Goal: Task Accomplishment & Management: Manage account settings

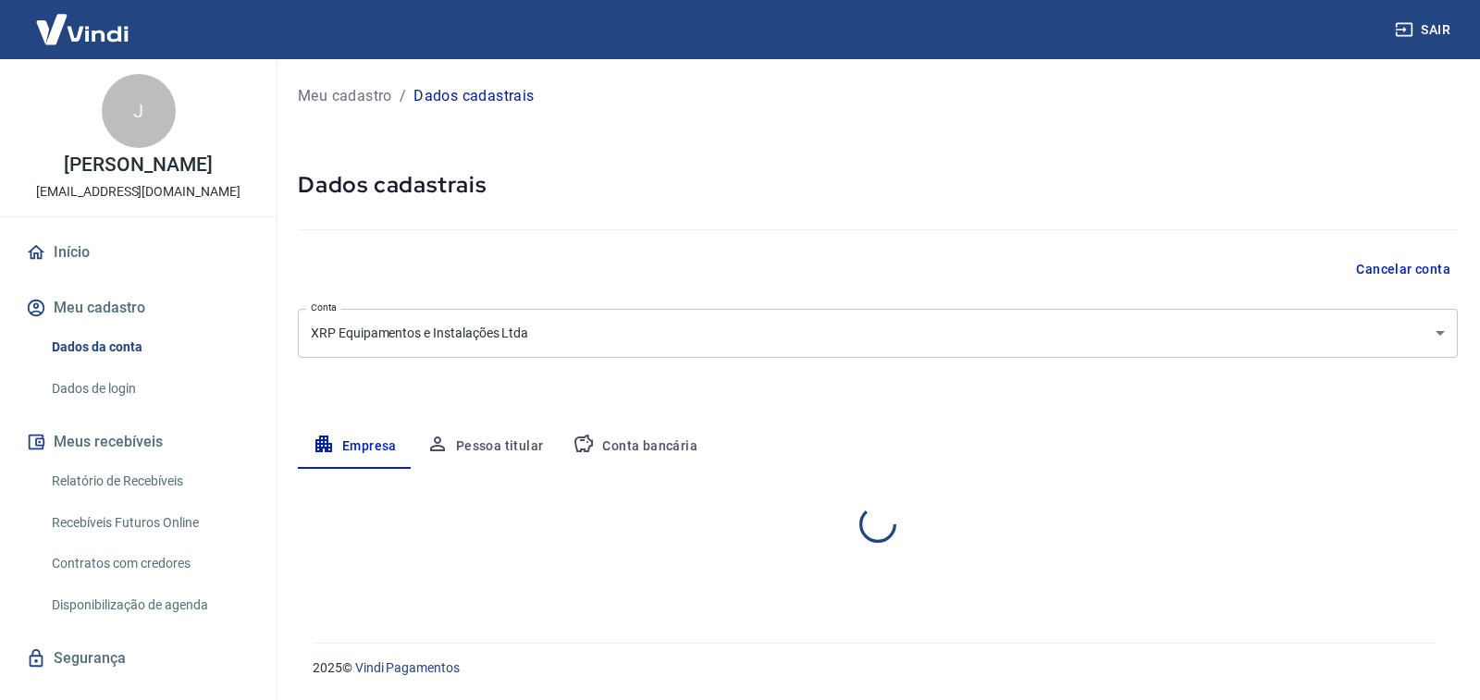
select select "SP"
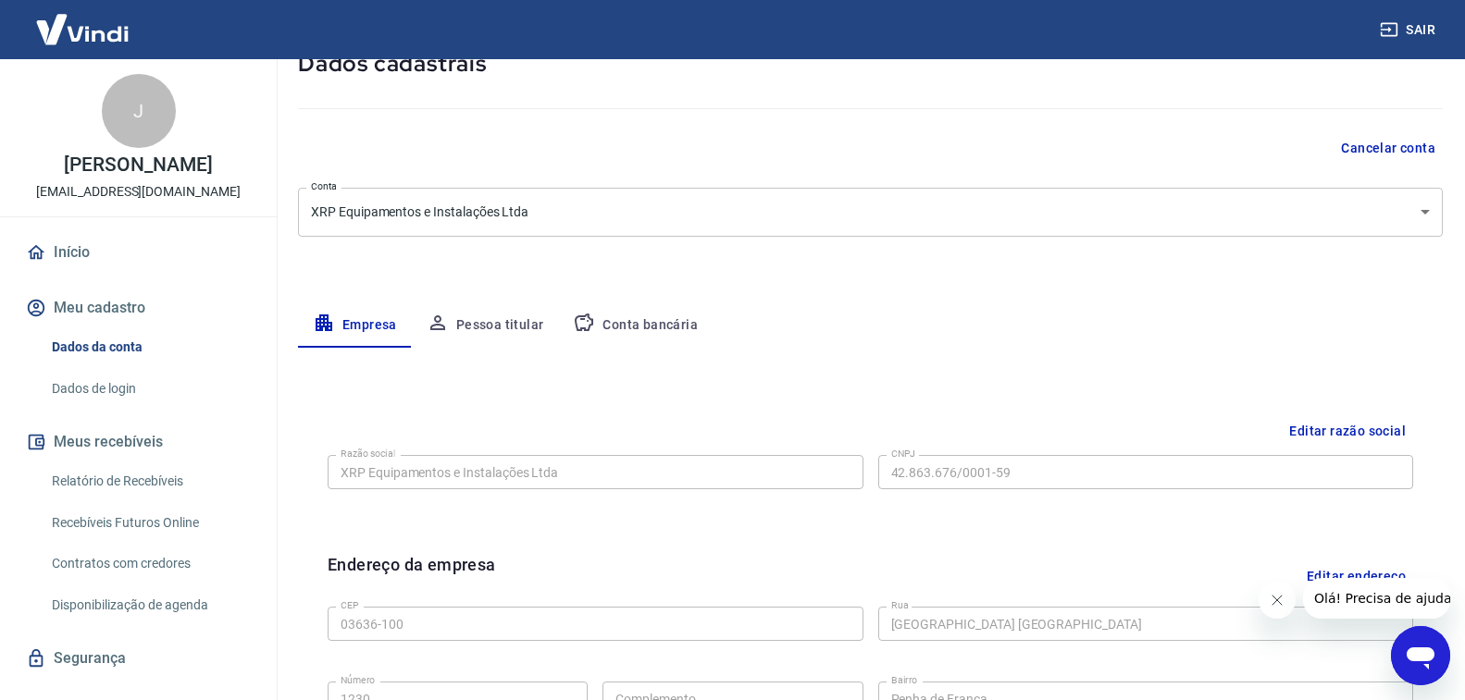
scroll to position [278, 0]
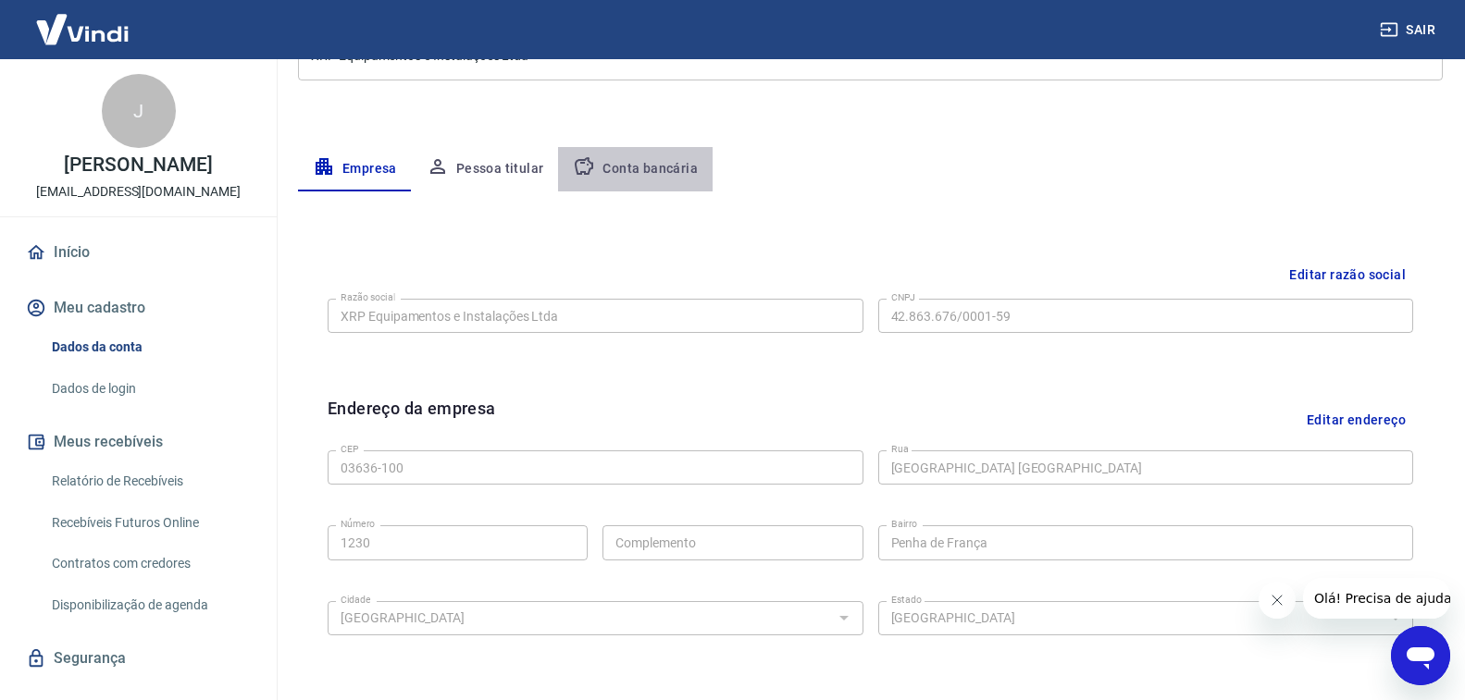
click at [658, 168] on button "Conta bancária" at bounding box center [635, 169] width 155 height 44
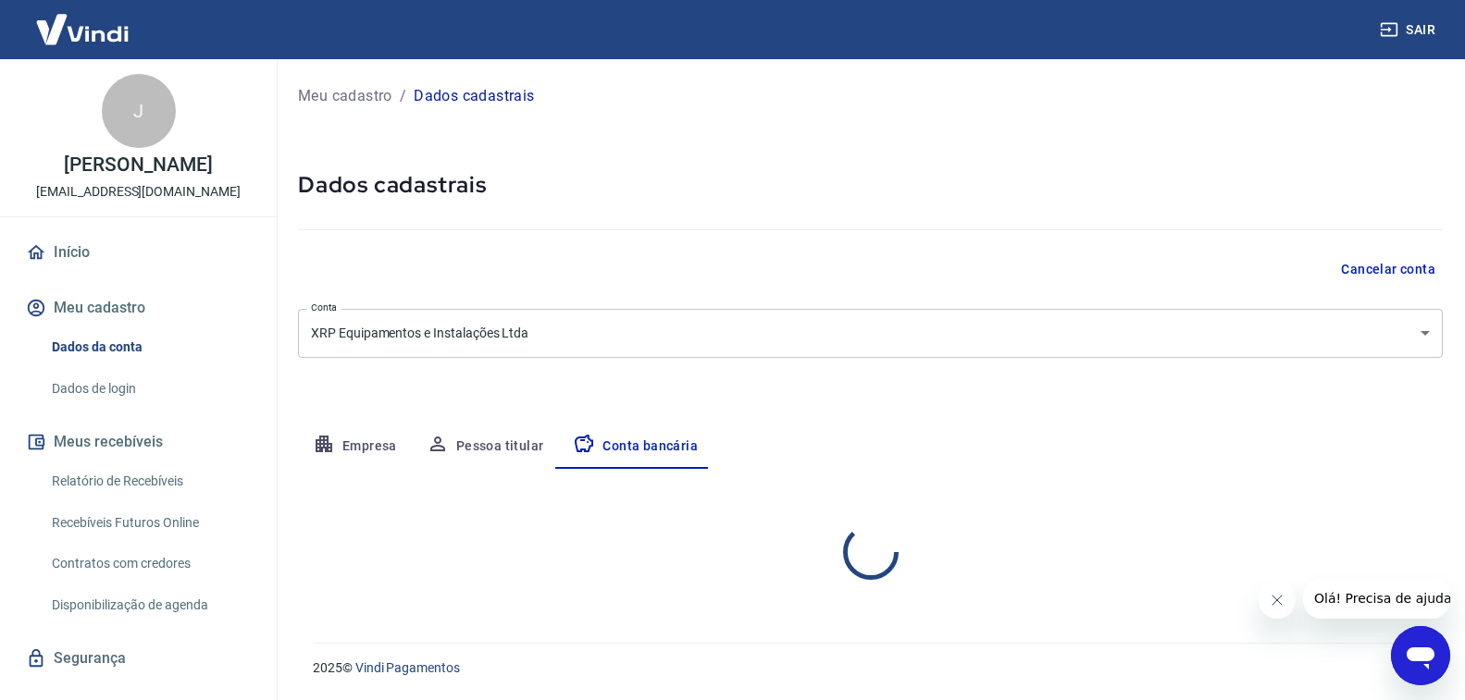
select select "1"
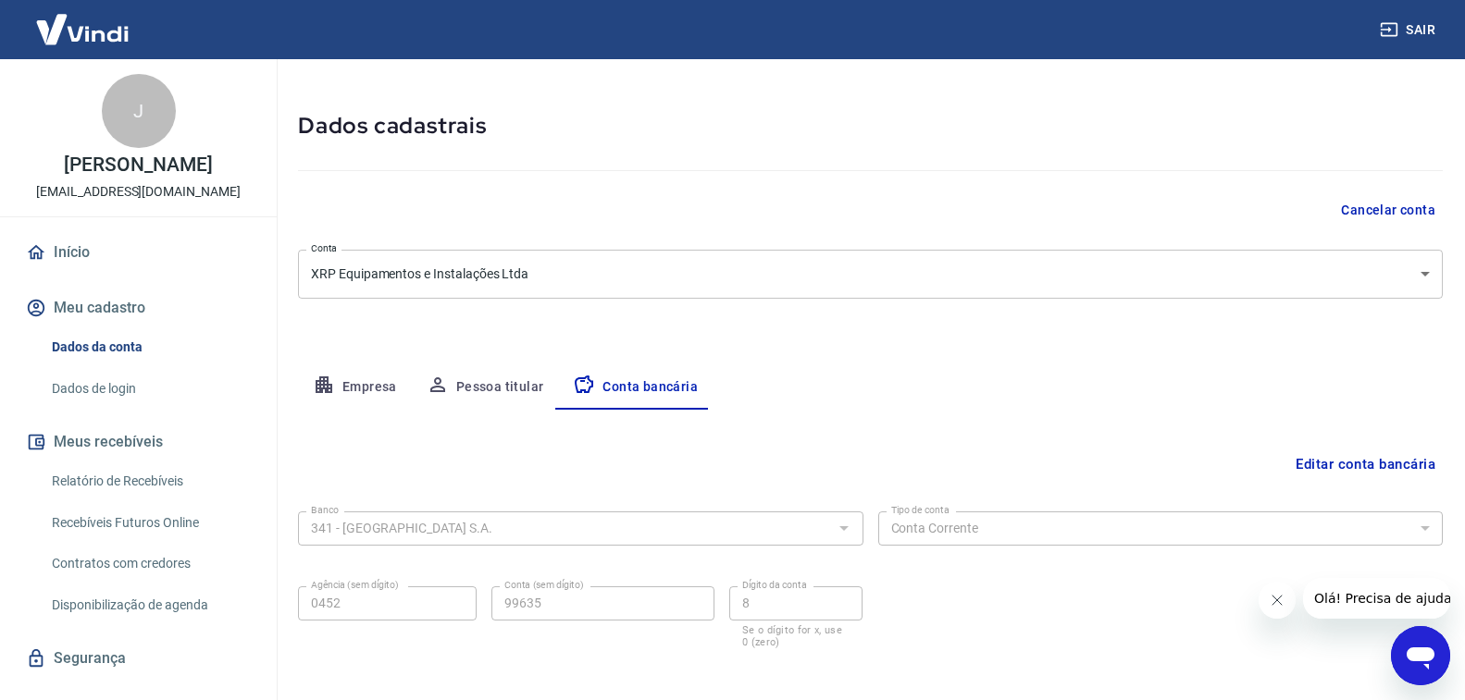
scroll to position [142, 0]
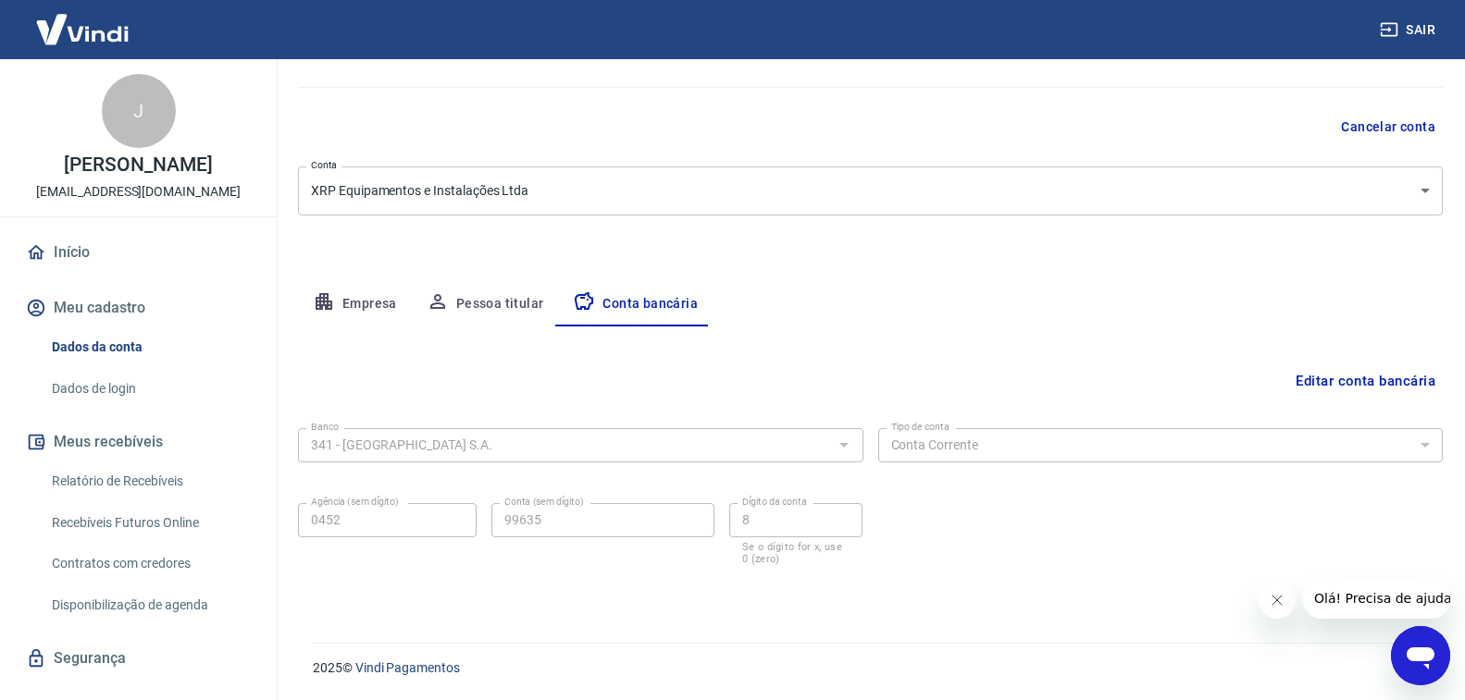
click at [843, 441] on div at bounding box center [843, 445] width 24 height 26
click at [847, 446] on div at bounding box center [843, 445] width 24 height 26
click at [1344, 373] on button "Editar conta bancária" at bounding box center [1365, 381] width 155 height 35
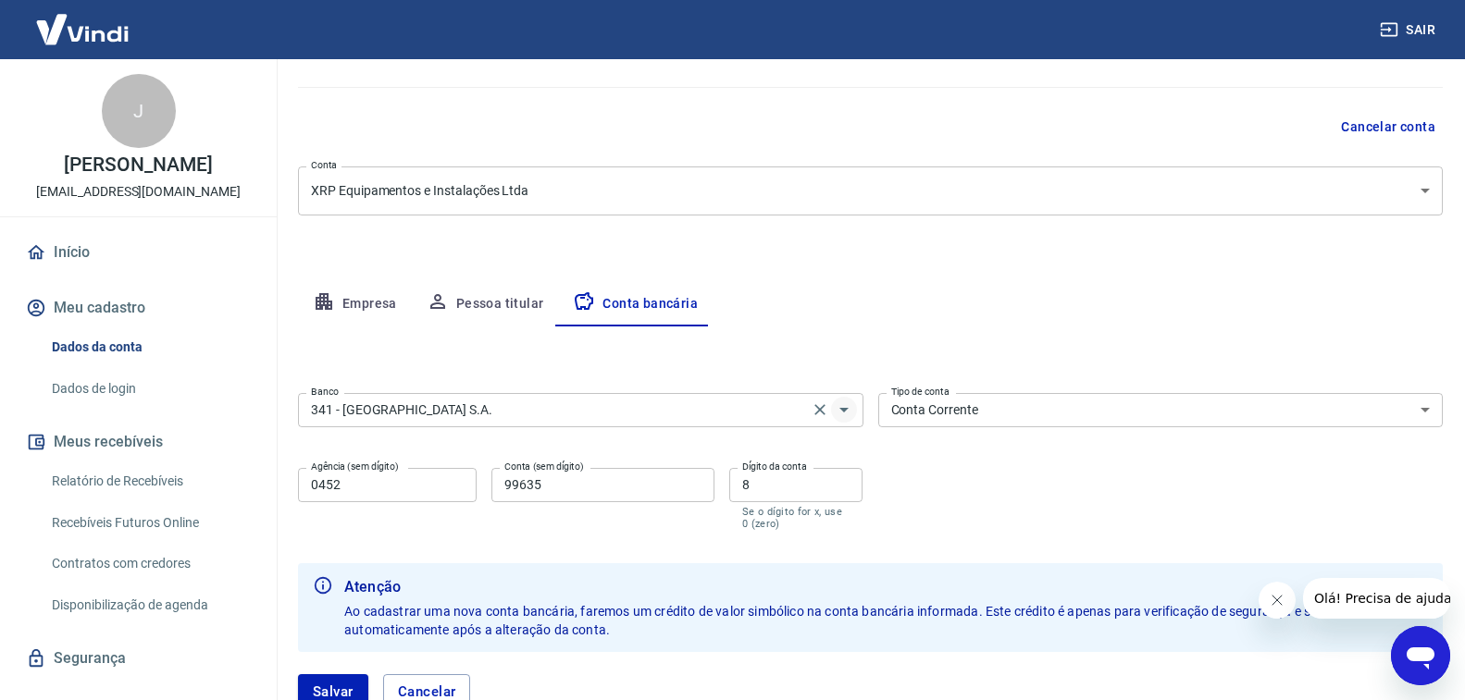
click at [847, 408] on icon "Abrir" at bounding box center [844, 410] width 22 height 22
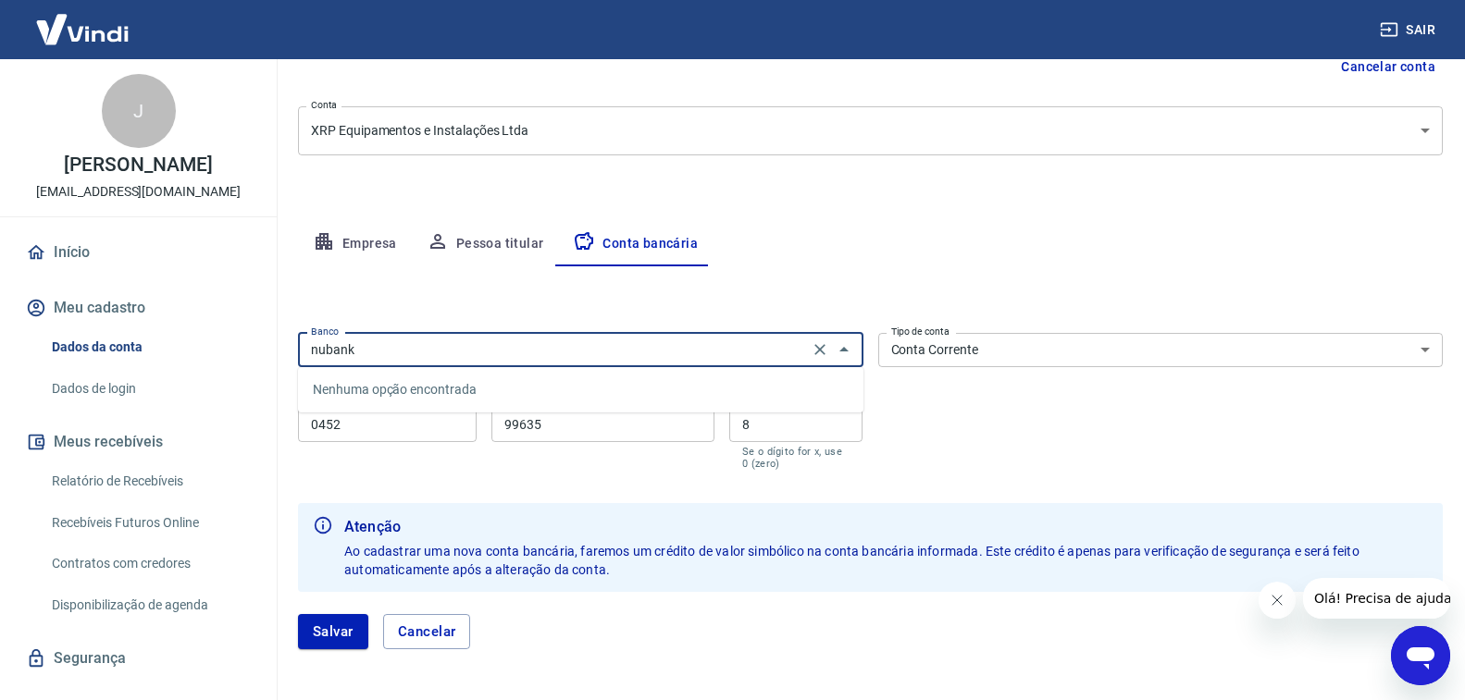
scroll to position [235, 0]
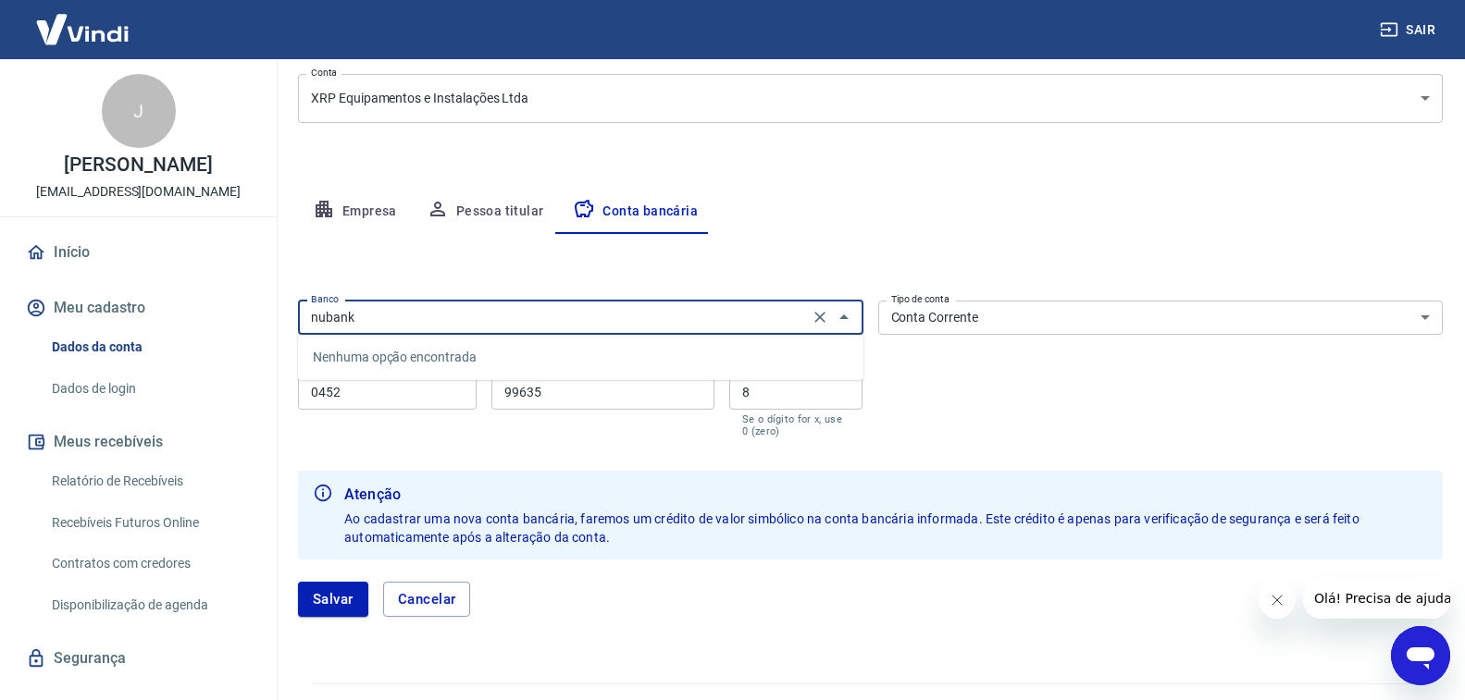
drag, startPoint x: 362, startPoint y: 318, endPoint x: 285, endPoint y: 318, distance: 76.8
click at [285, 318] on div "Meu cadastro / Dados cadastrais Dados cadastrais Cancelar conta Conta XRP Equip…" at bounding box center [870, 242] width 1189 height 837
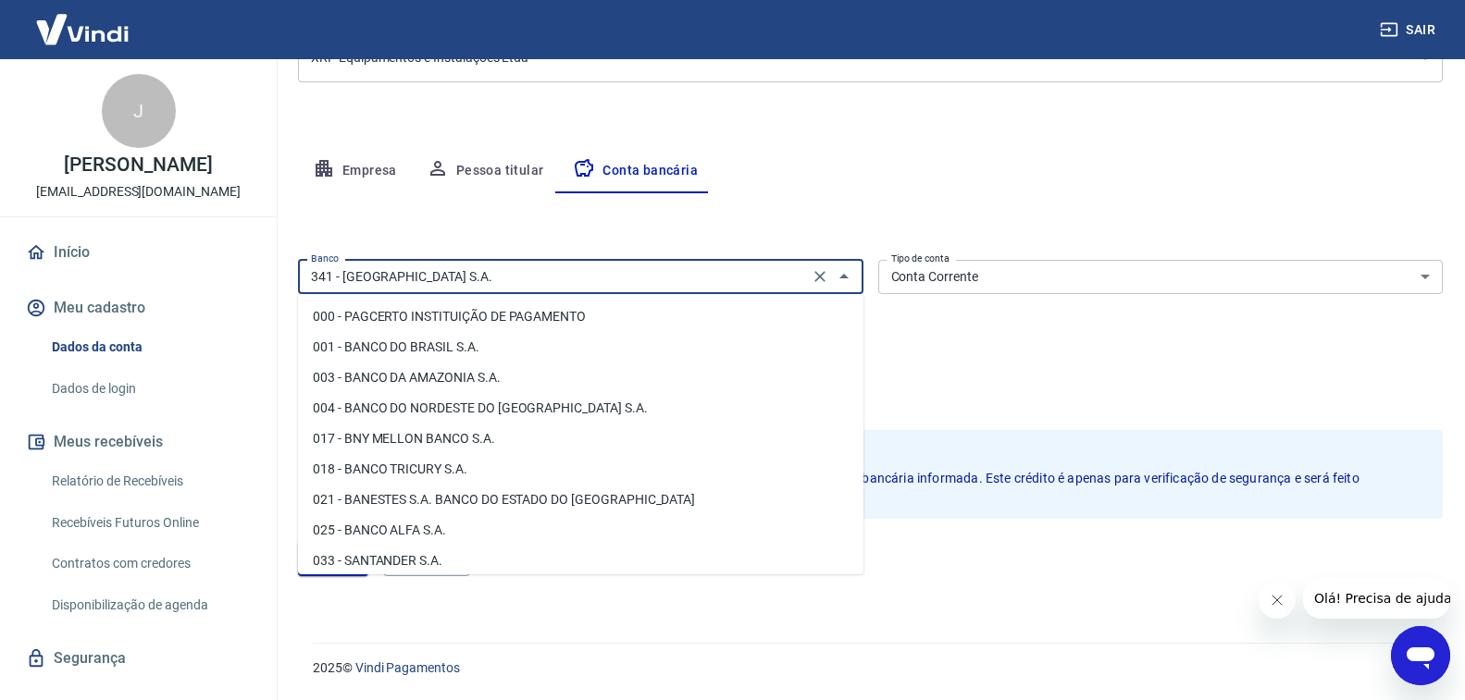
scroll to position [1578, 0]
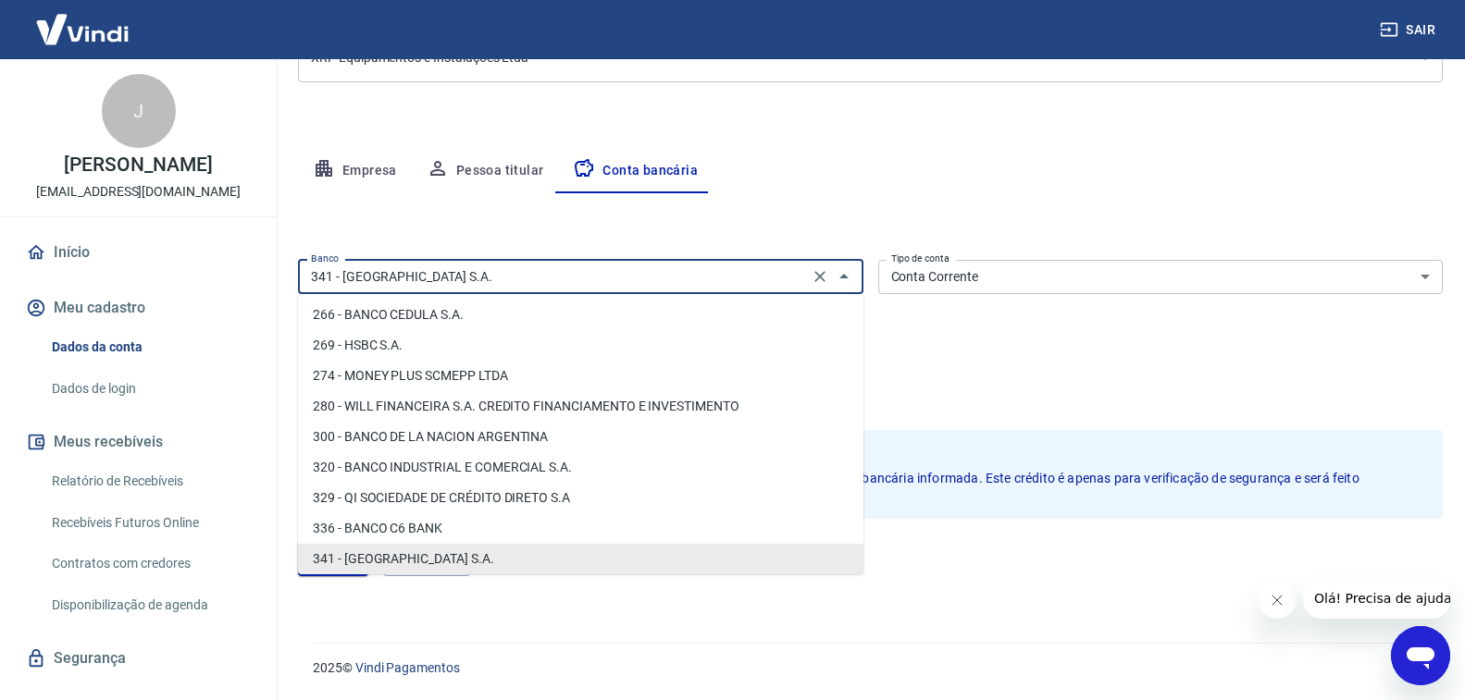
drag, startPoint x: 491, startPoint y: 275, endPoint x: 282, endPoint y: 255, distance: 210.0
click at [282, 255] on div "Meu cadastro / Dados cadastrais Dados cadastrais Cancelar conta Conta XRP Equip…" at bounding box center [870, 202] width 1189 height 837
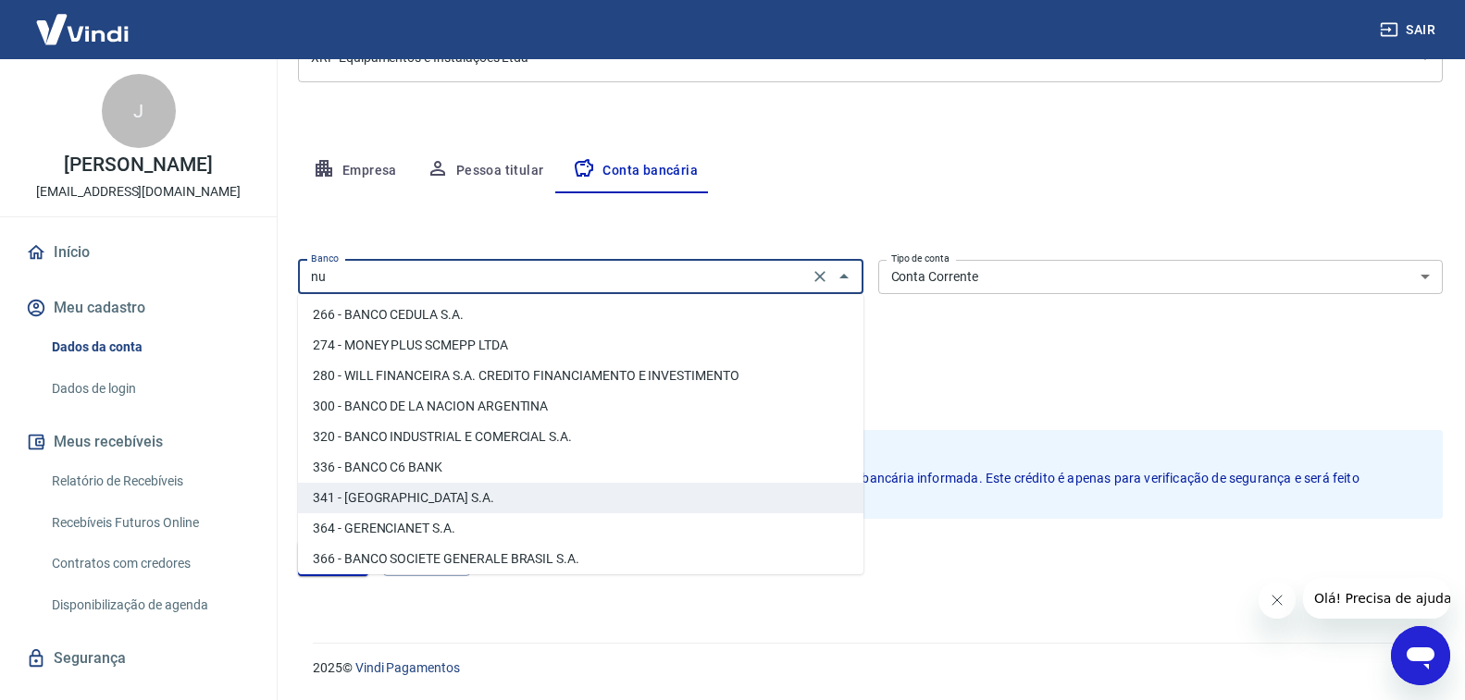
scroll to position [0, 0]
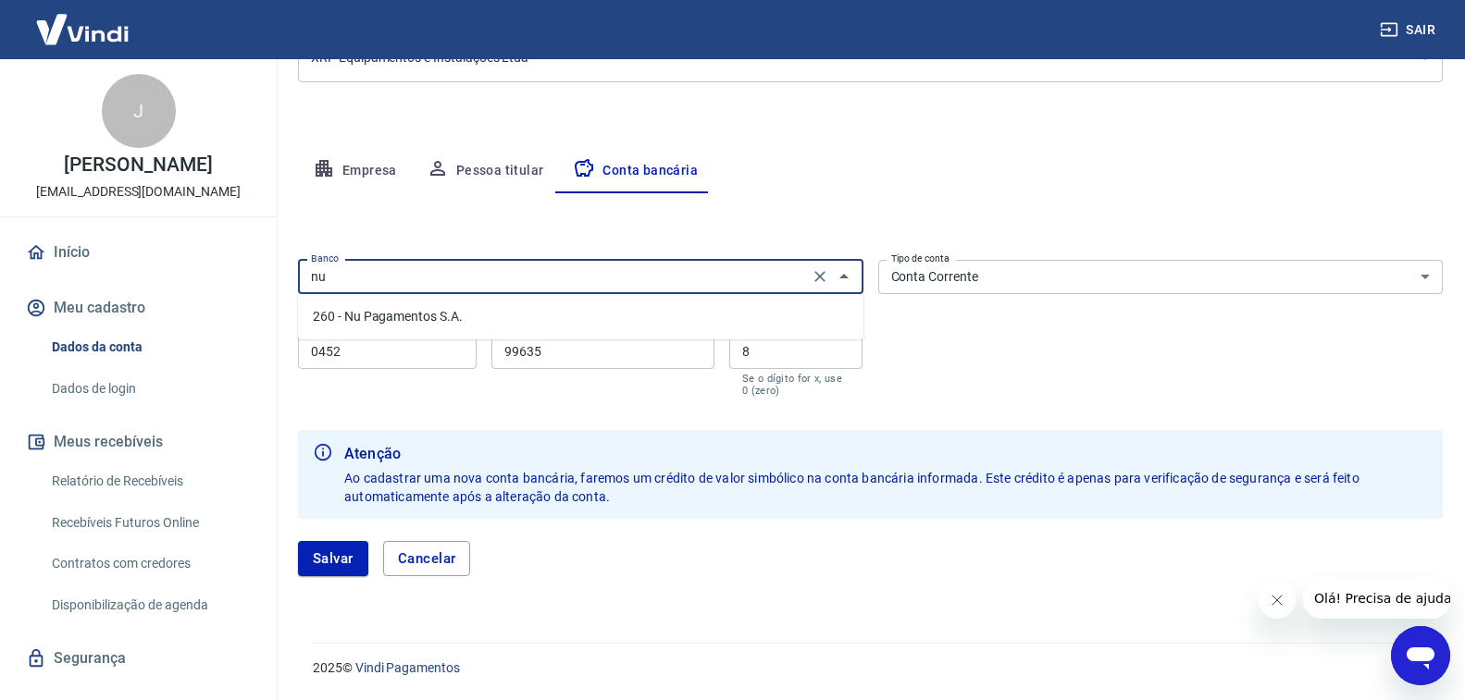
click at [380, 317] on li "260 - Nu Pagamentos S.A." at bounding box center [580, 317] width 565 height 31
type input "260 - Nu Pagamentos S.A."
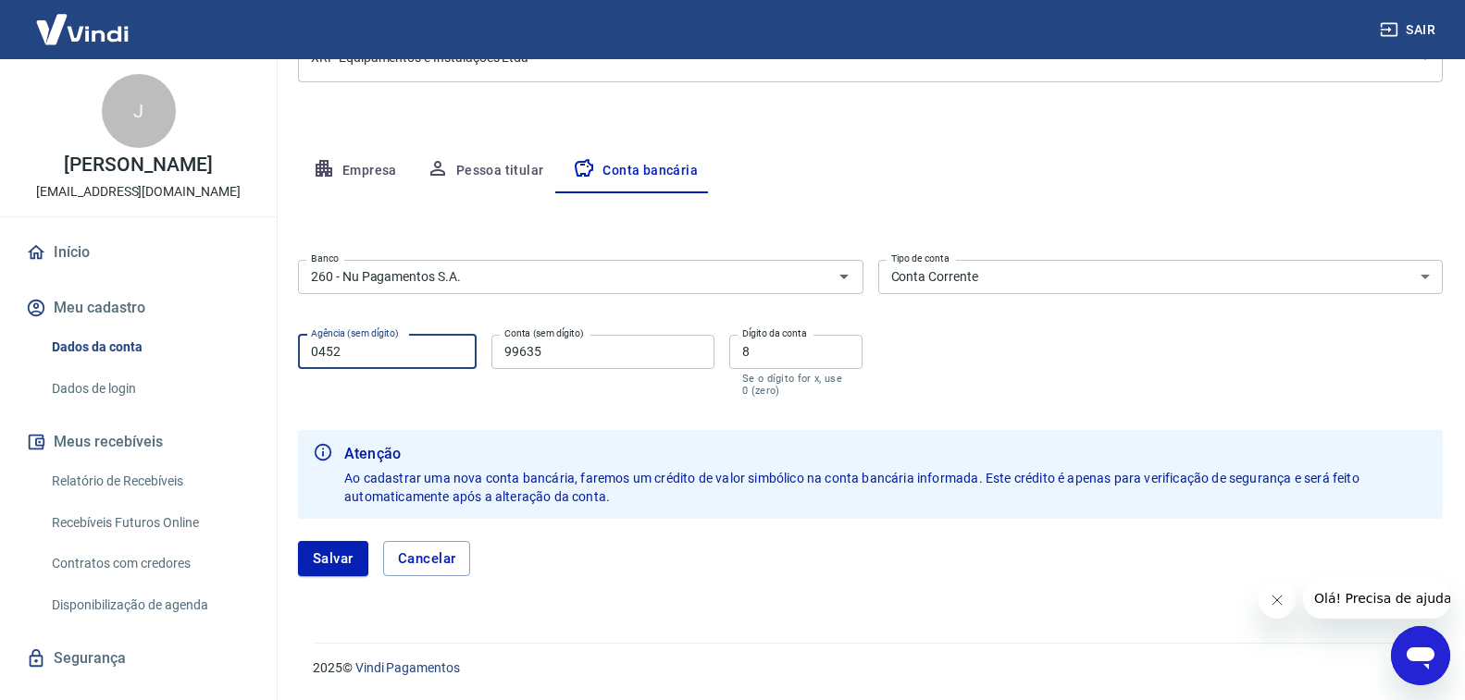
drag, startPoint x: 359, startPoint y: 356, endPoint x: 249, endPoint y: 354, distance: 110.1
click at [249, 354] on div "Sair J [PERSON_NAME] do Amaral [EMAIL_ADDRESS][DOMAIN_NAME] Início Meu cadastro…" at bounding box center [732, 74] width 1465 height 700
type input "0001"
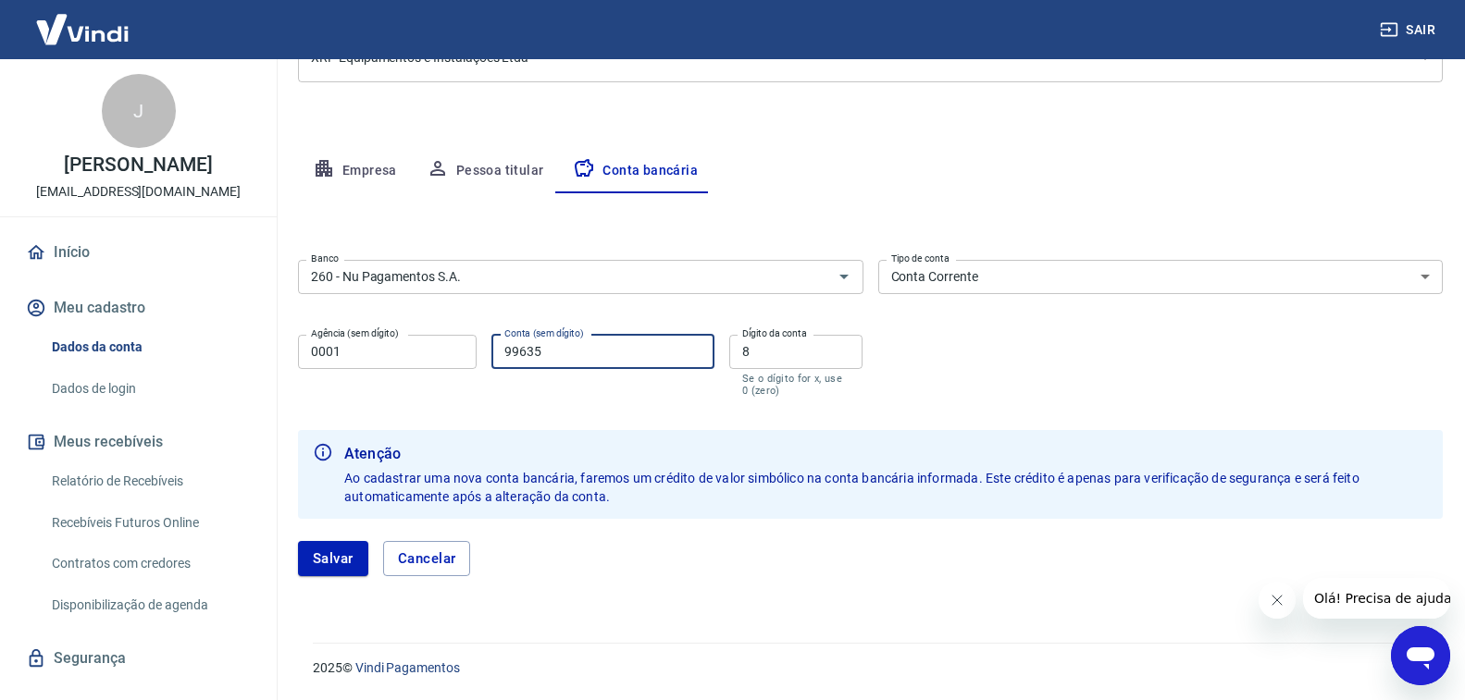
drag, startPoint x: 544, startPoint y: 353, endPoint x: 444, endPoint y: 352, distance: 99.9
click at [464, 350] on div "Agência (sem dígito) 0001 Agência (sem dígito) Conta (sem dígito) 99635 Conta (…" at bounding box center [580, 364] width 565 height 73
type input "918628180"
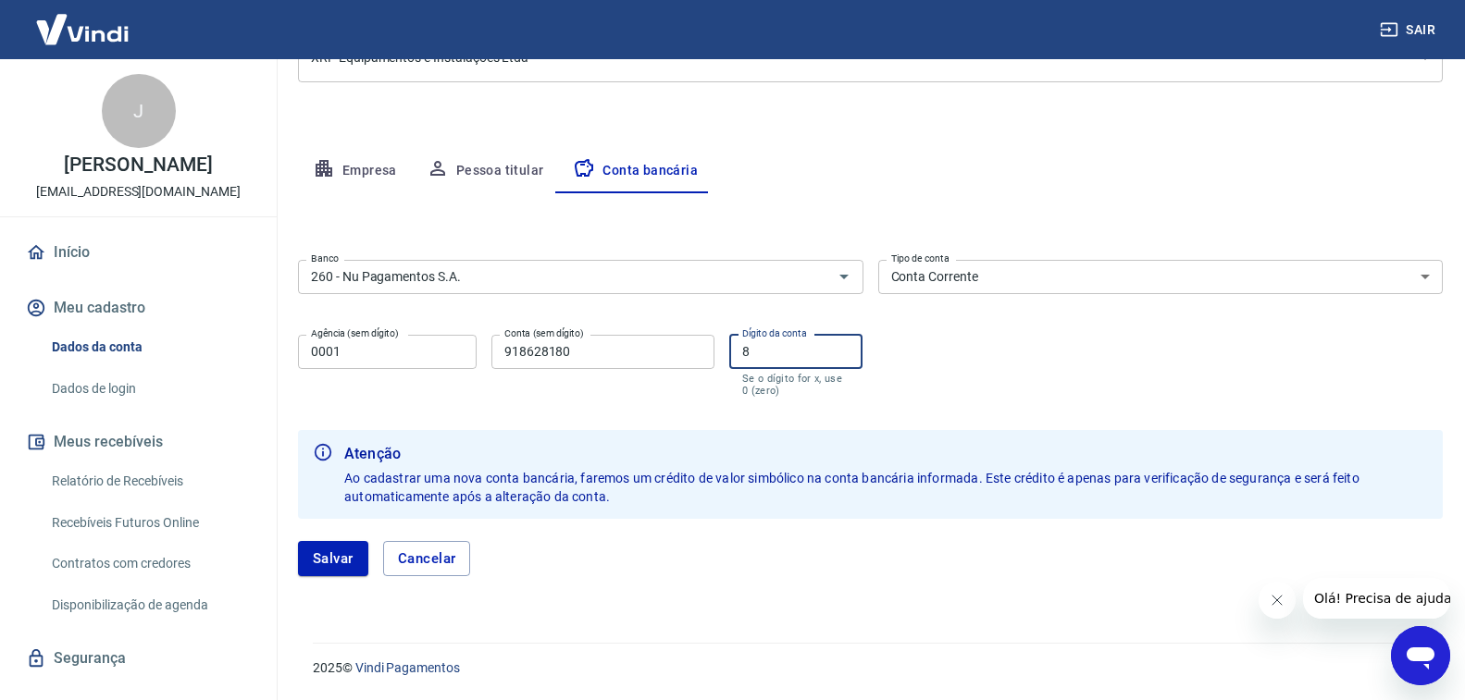
click at [791, 352] on input "8" at bounding box center [796, 352] width 134 height 34
type input "9"
click at [329, 553] on button "Salvar" at bounding box center [333, 558] width 70 height 35
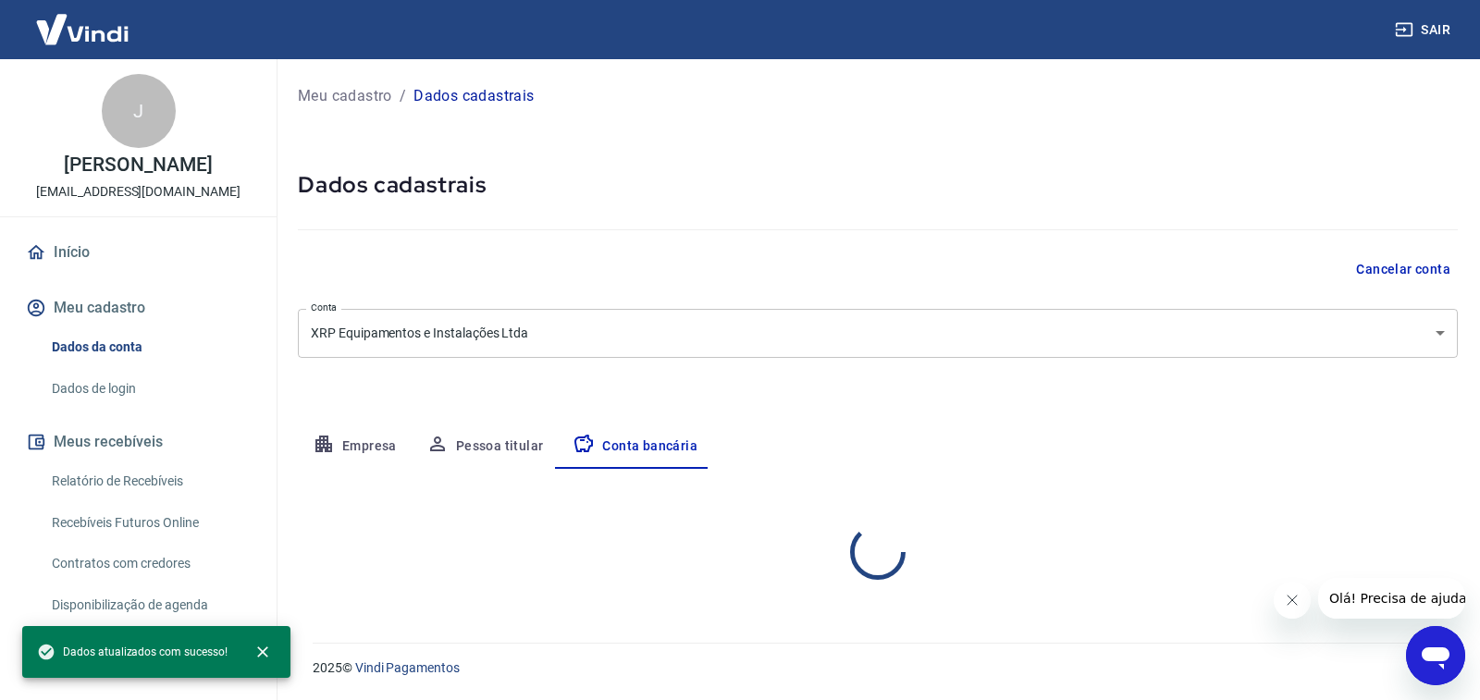
select select "1"
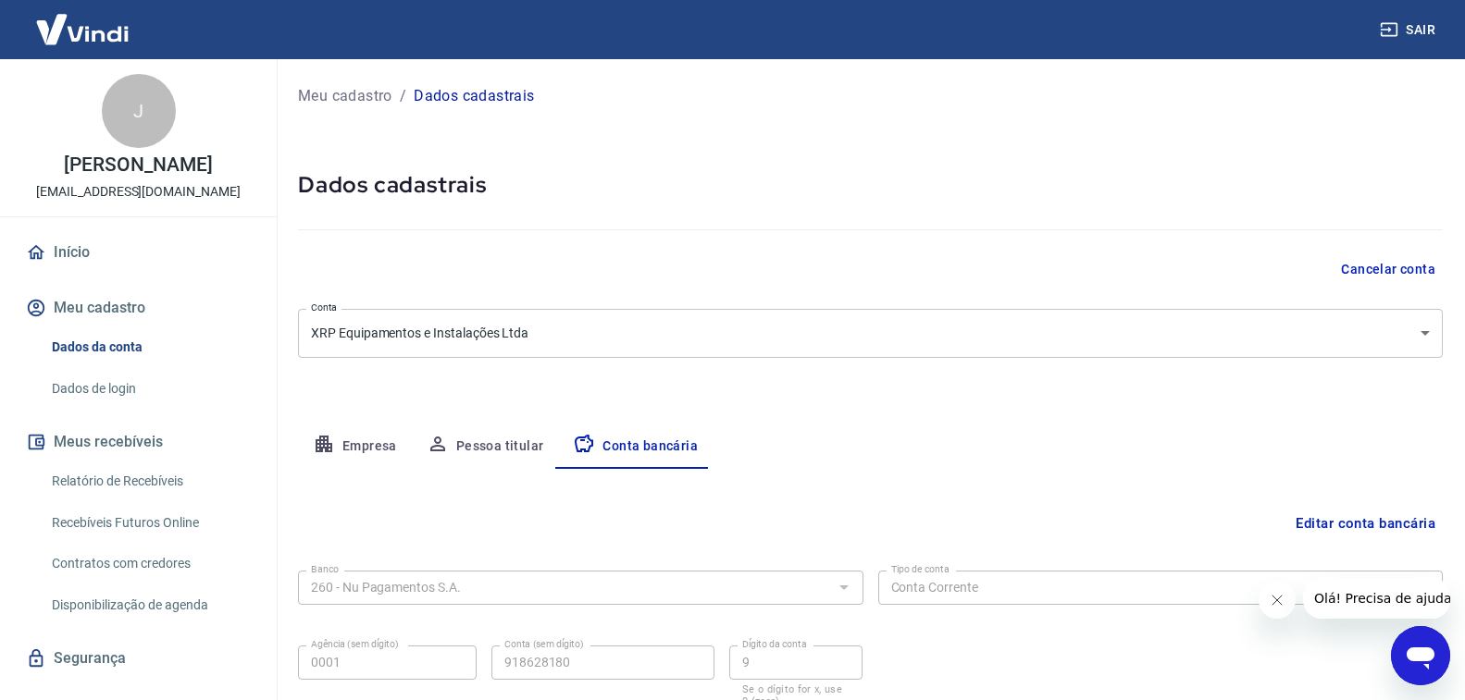
click at [49, 245] on link "Início" at bounding box center [138, 252] width 232 height 41
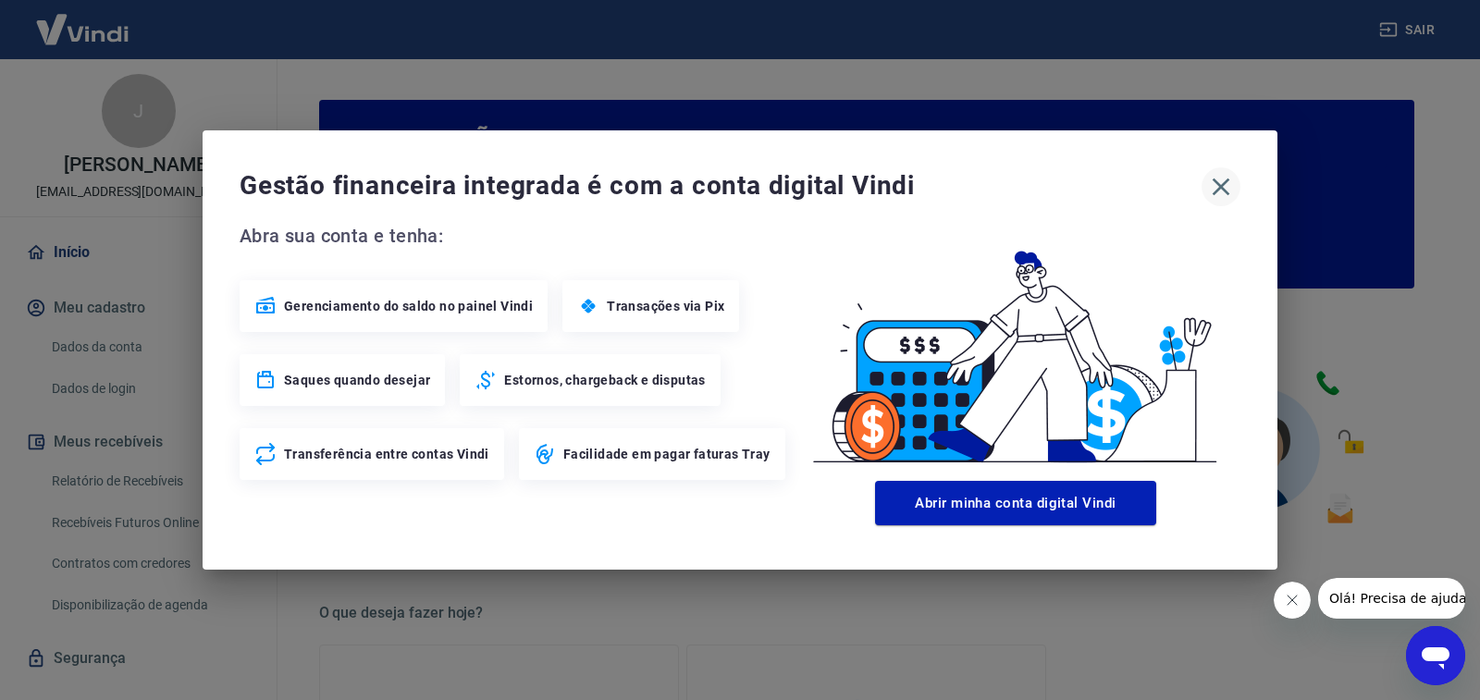
click at [1220, 180] on icon "button" at bounding box center [1221, 187] width 30 height 30
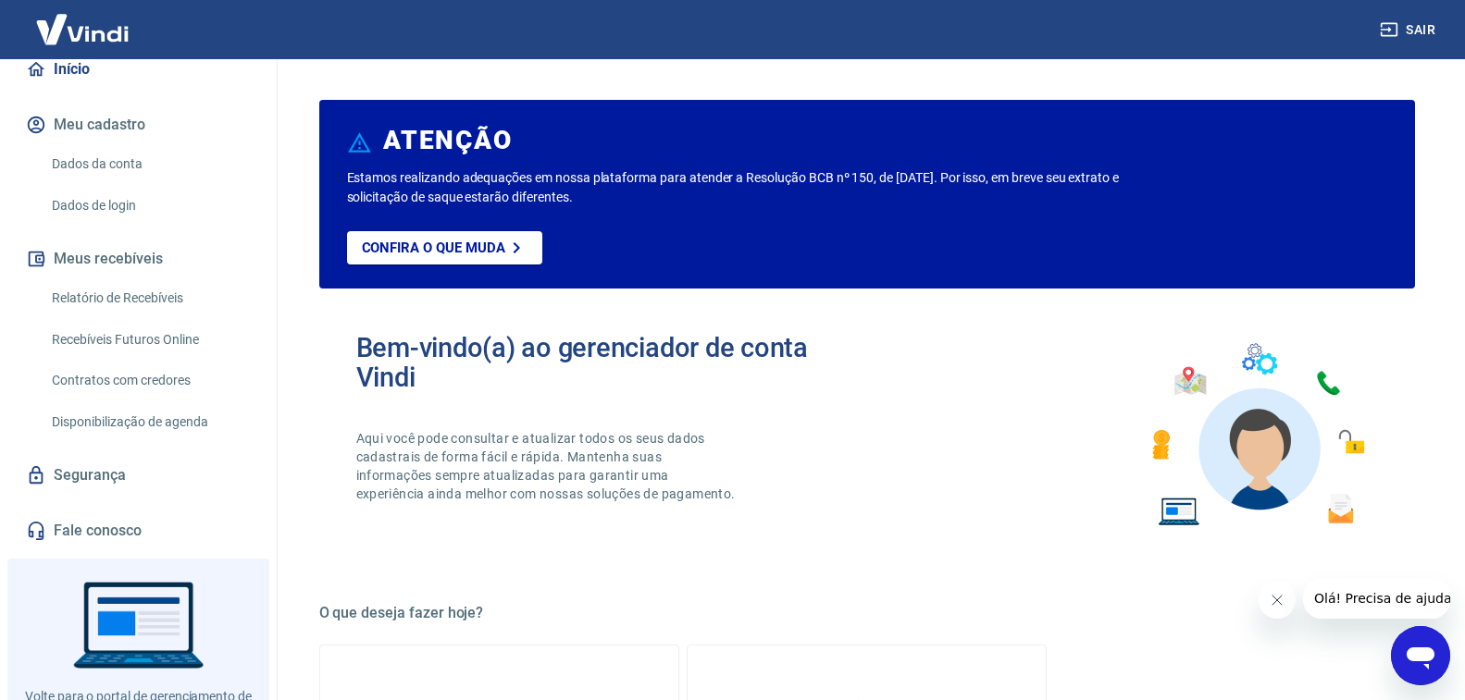
scroll to position [257, 0]
